Goal: Information Seeking & Learning: Learn about a topic

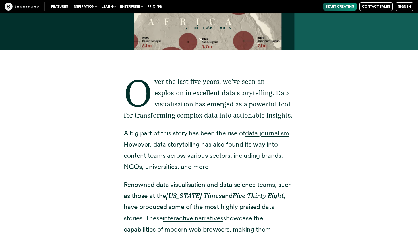
scroll to position [184, 0]
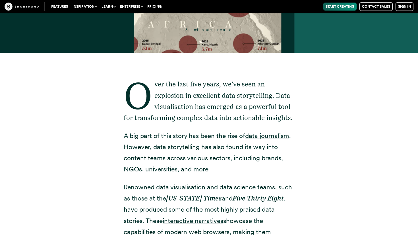
click at [367, 63] on div "Over the last five years, we’ve seen an explosion in excellent data storytellin…" at bounding box center [209, 238] width 387 height 370
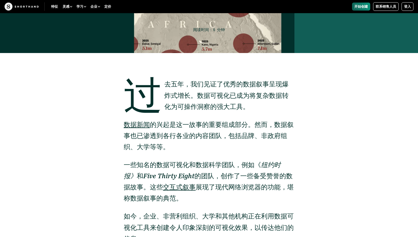
click at [315, 129] on div "过去五年，我们见证了优秀的数据叙事呈现爆炸式增长。数据可视化已成为将复杂数据转化为可操作洞察的强大工具。 数据新闻 的兴起是这一故事的重要组成部分 。然而，数…" at bounding box center [209, 215] width 387 height 325
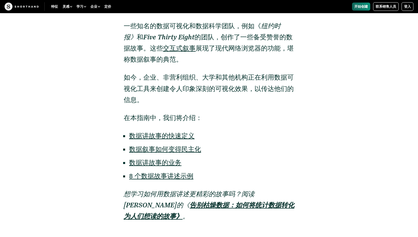
scroll to position [0, 0]
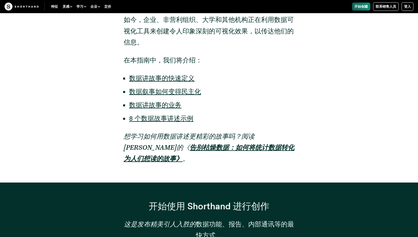
scroll to position [379, 0]
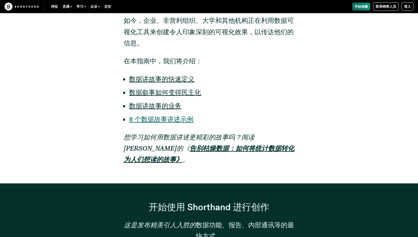
click at [168, 121] on font "8 个数据故事讲述示例" at bounding box center [161, 119] width 64 height 8
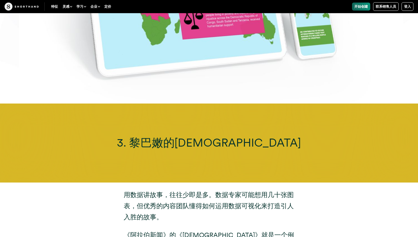
scroll to position [2724, 0]
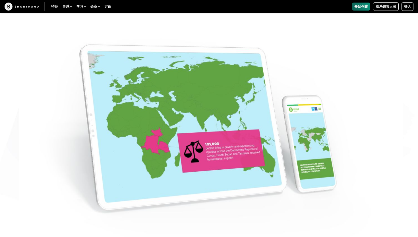
click at [252, 125] on img at bounding box center [209, 118] width 418 height 237
click at [240, 137] on img at bounding box center [209, 118] width 418 height 237
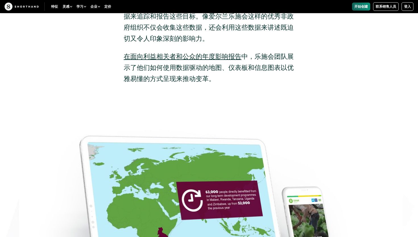
scroll to position [2391, 0]
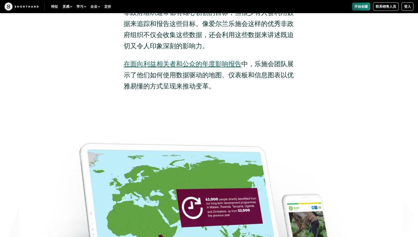
click at [223, 68] on font "在面向利益相关者和公众的年度影响报告" at bounding box center [183, 64] width 118 height 8
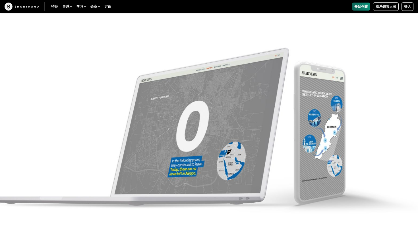
scroll to position [3406, 0]
click at [34, 3] on img at bounding box center [22, 7] width 34 height 8
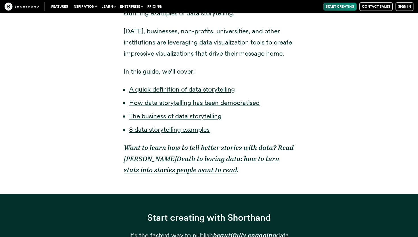
scroll to position [414, 0]
